Goal: Transaction & Acquisition: Book appointment/travel/reservation

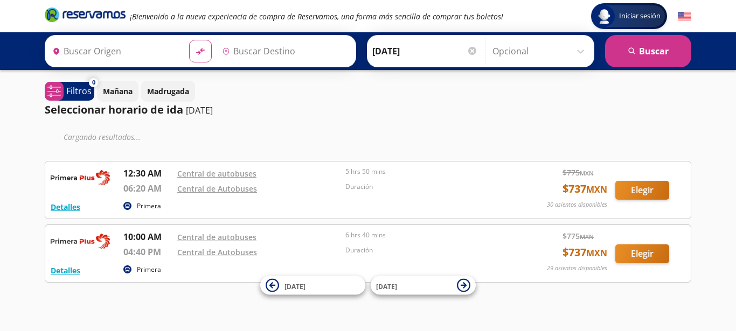
type input "Manzanillo, Colima"
type input "[GEOGRAPHIC_DATA], [GEOGRAPHIC_DATA]"
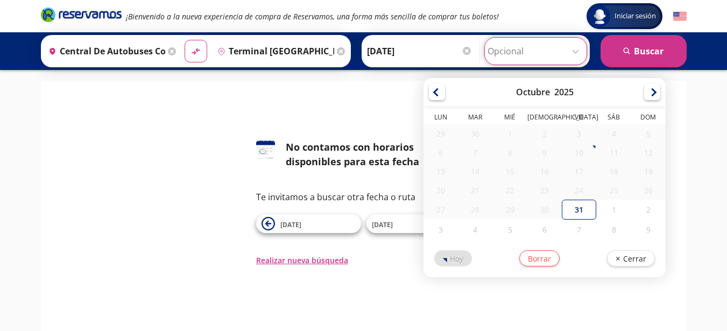
click at [576, 41] on input "Opcional" at bounding box center [536, 51] width 96 height 27
click at [614, 212] on div "1" at bounding box center [614, 210] width 34 height 20
type input "01-Nov-25"
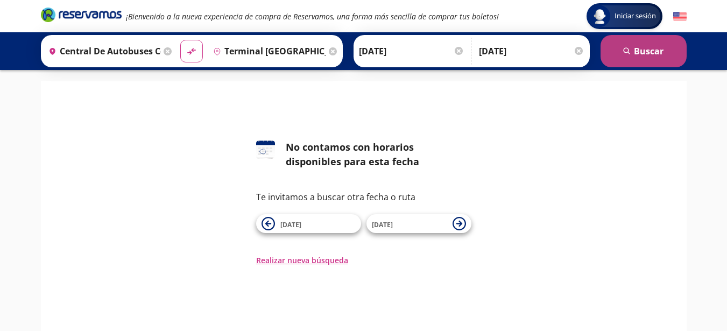
click at [644, 58] on button "search Buscar" at bounding box center [644, 51] width 86 height 32
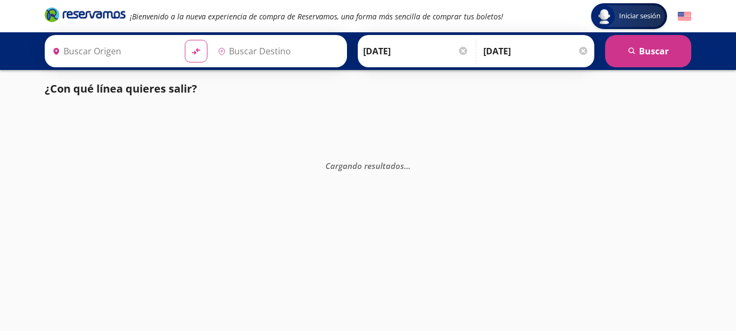
type input "Central de Autobuses Colima, Colima"
type input "Terminal Puerto Vallarta Centro, Jalisco"
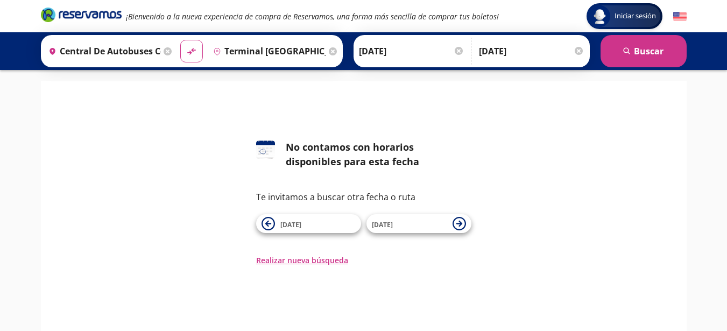
click at [331, 51] on icon at bounding box center [333, 51] width 8 height 8
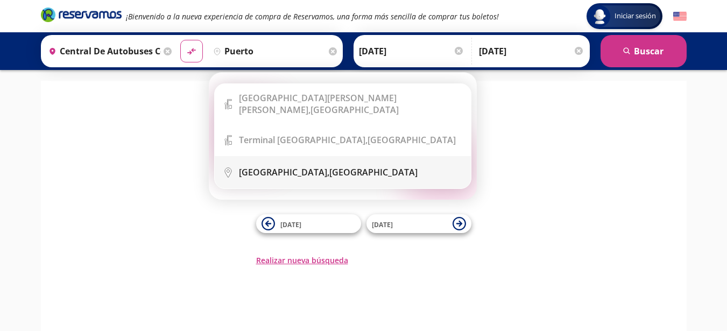
click at [321, 166] on div "Puerto Vallarta, Jalisco" at bounding box center [328, 172] width 179 height 12
type input "[GEOGRAPHIC_DATA], [GEOGRAPHIC_DATA]"
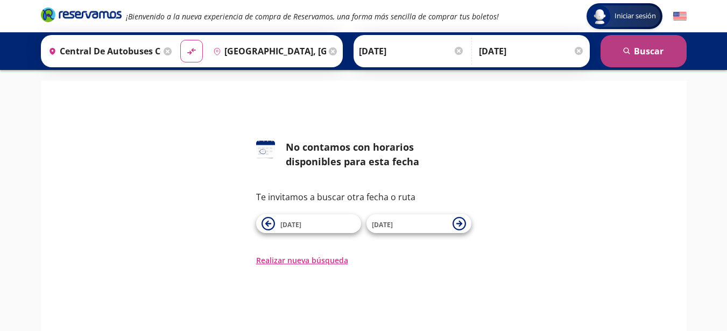
click at [646, 47] on button "search Buscar" at bounding box center [644, 51] width 86 height 32
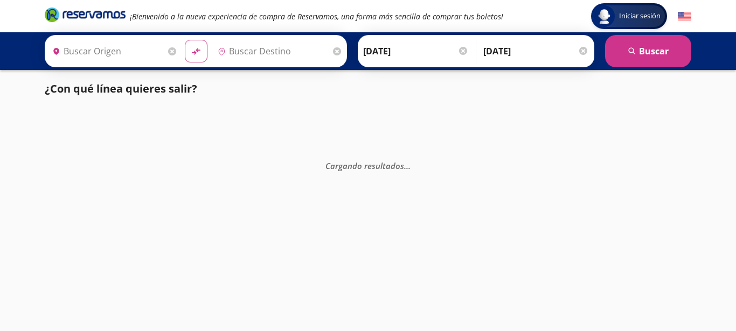
type input "Central de Autobuses Colima, Colima"
type input "[GEOGRAPHIC_DATA], [GEOGRAPHIC_DATA]"
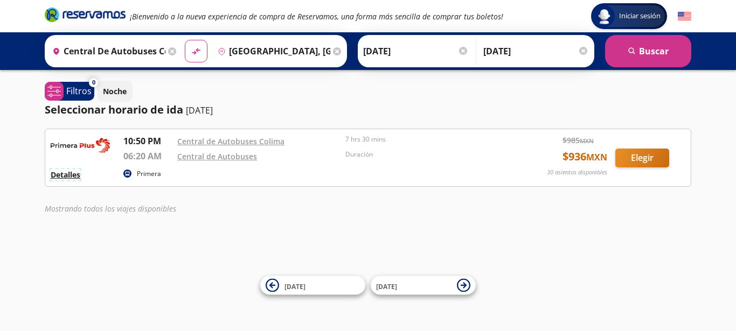
click at [75, 176] on button "Detalles" at bounding box center [66, 174] width 30 height 11
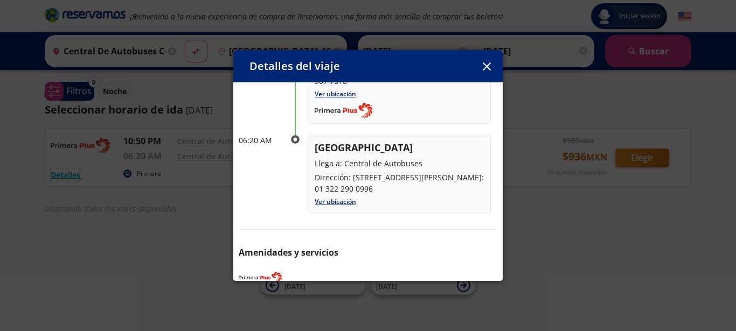
scroll to position [172, 0]
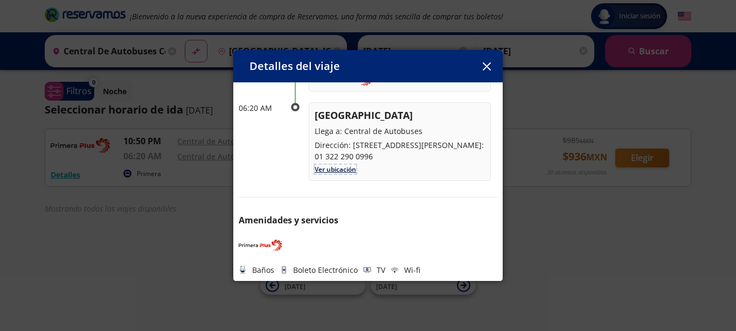
click at [349, 171] on link "Ver ubicación" at bounding box center [334, 169] width 41 height 9
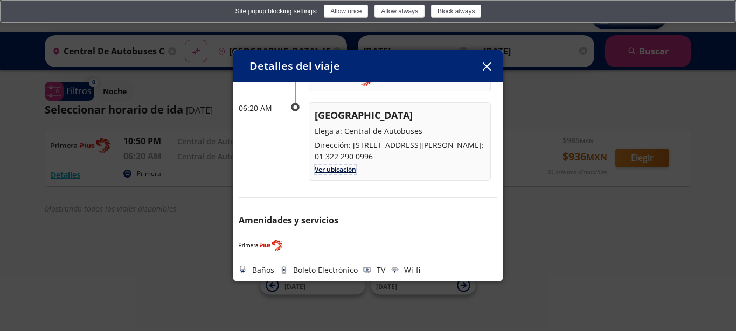
click at [334, 170] on link "Ver ubicación" at bounding box center [334, 169] width 41 height 9
click at [486, 66] on icon "button" at bounding box center [486, 66] width 8 height 8
